Goal: Find specific page/section: Find specific page/section

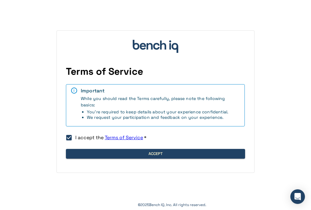
click at [94, 153] on button "Accept" at bounding box center [155, 154] width 179 height 10
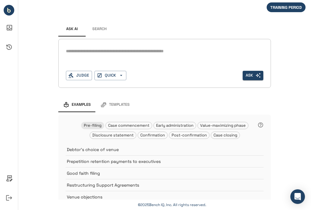
click at [113, 102] on span "Templates" at bounding box center [119, 104] width 21 height 5
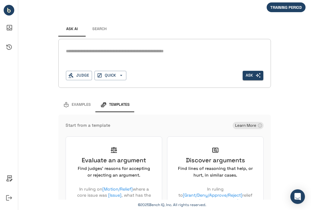
click at [111, 105] on span "Templates" at bounding box center [119, 104] width 21 height 5
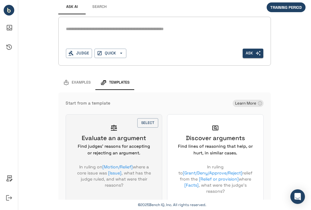
scroll to position [34, 0]
